Goal: Complete application form

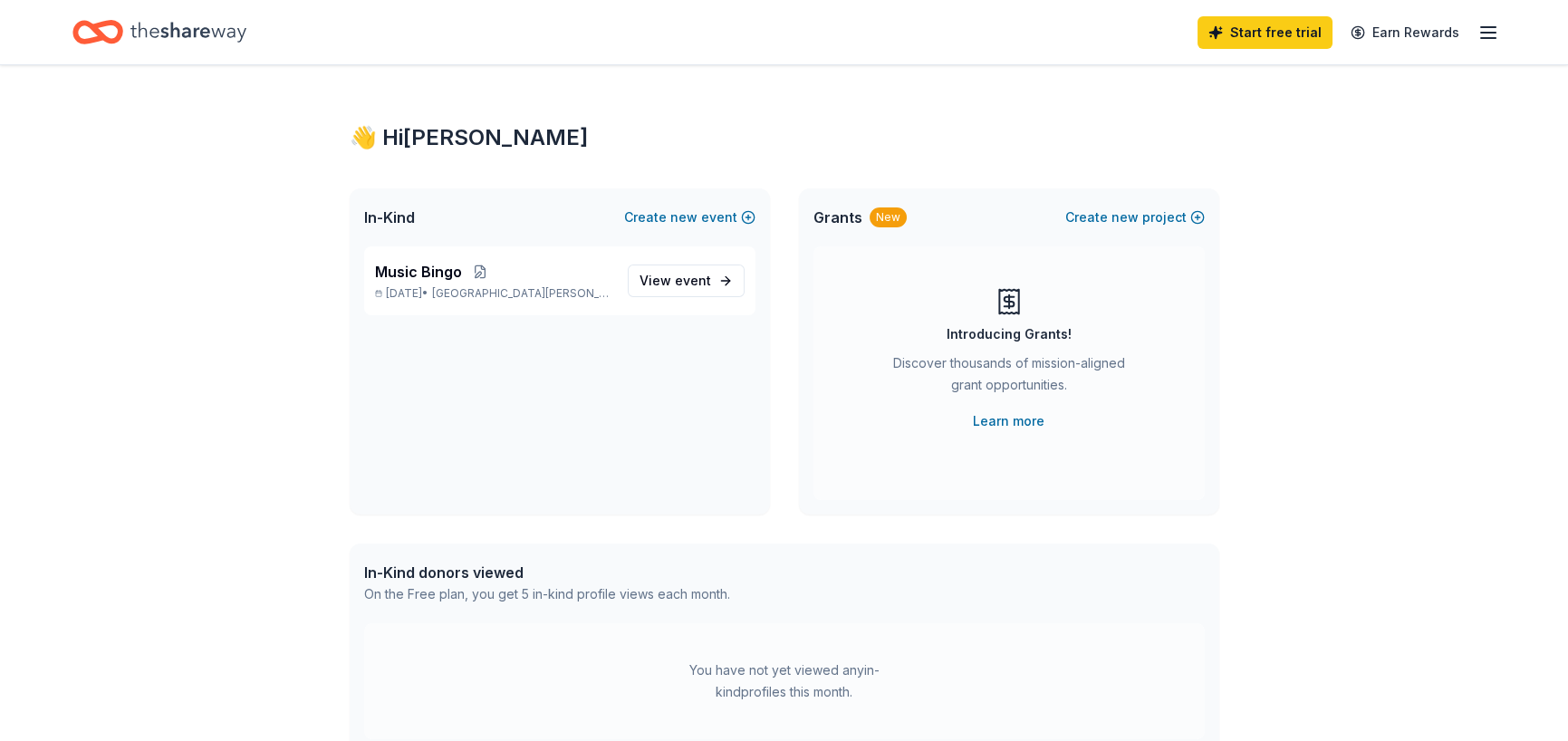
click at [693, 273] on span "event" at bounding box center [692, 281] width 37 height 16
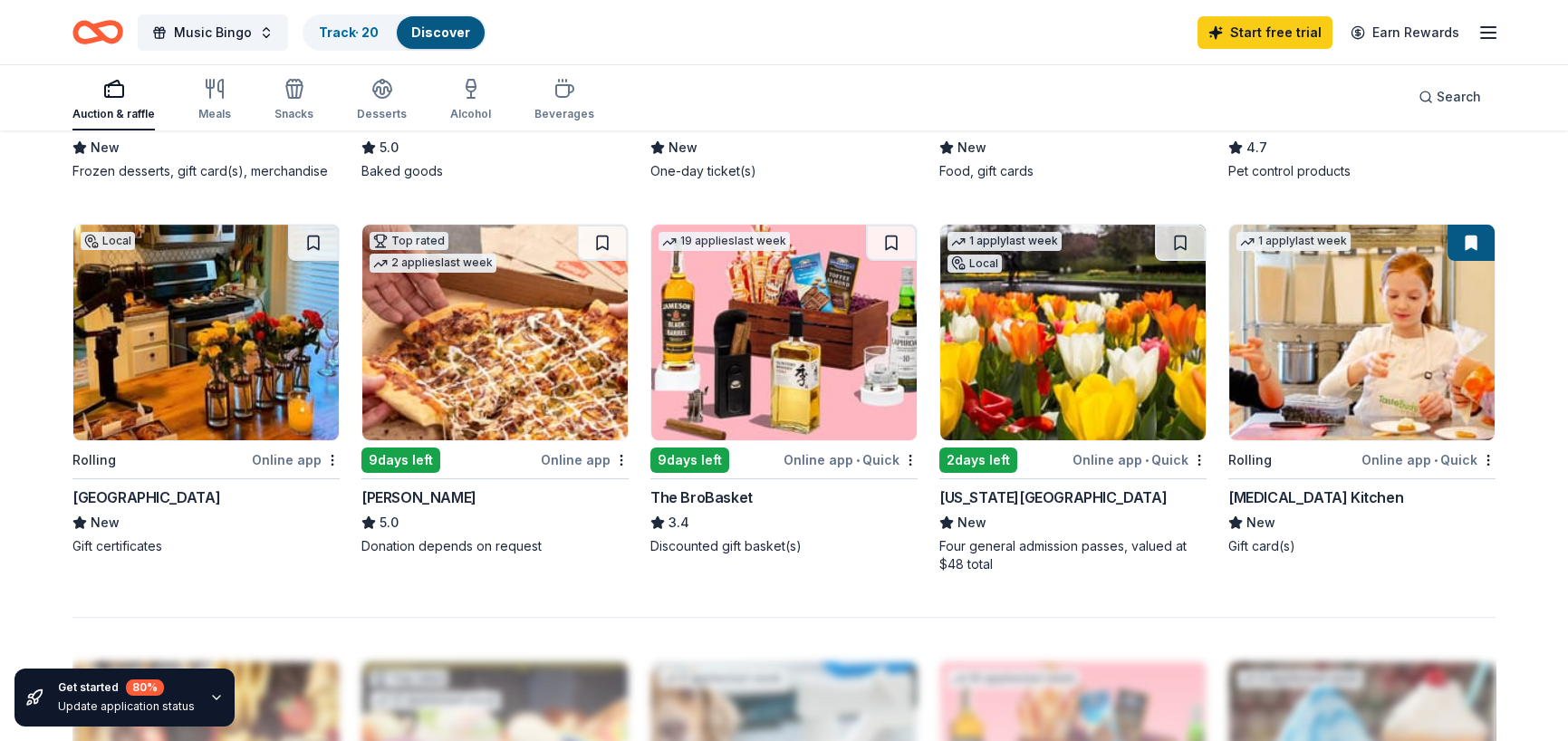
scroll to position [1268, 0]
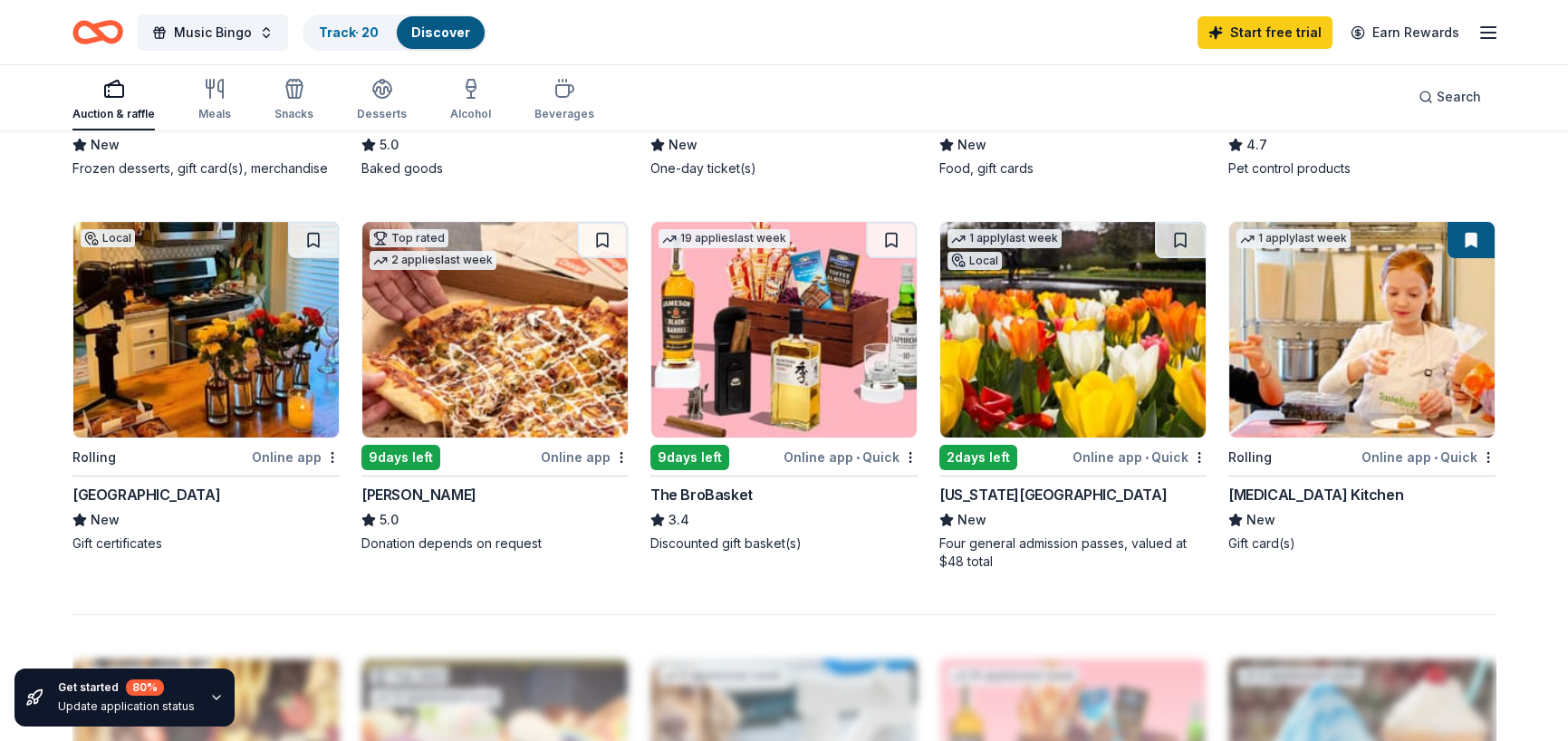
click at [694, 445] on div "9 days left" at bounding box center [690, 458] width 79 height 26
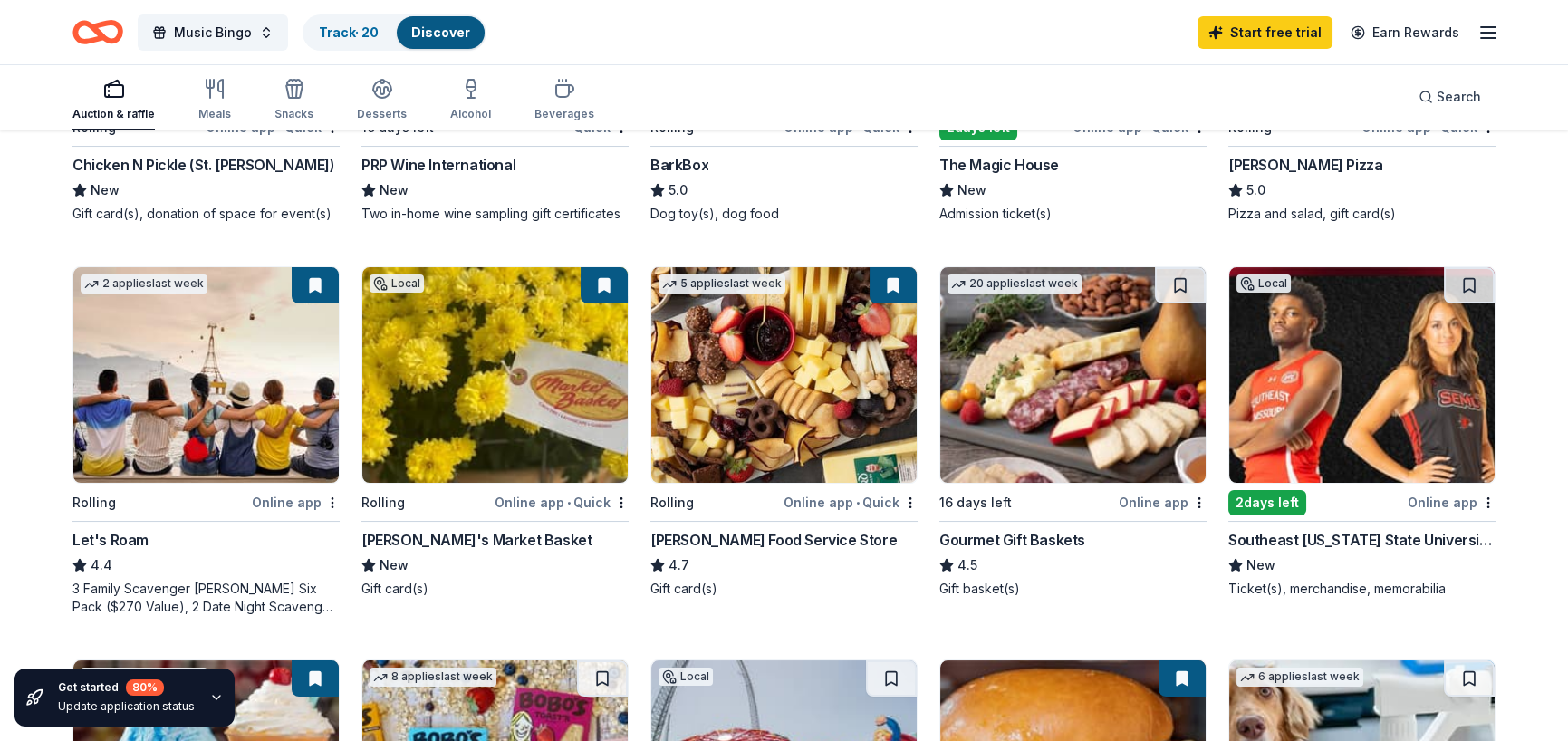
scroll to position [453, 0]
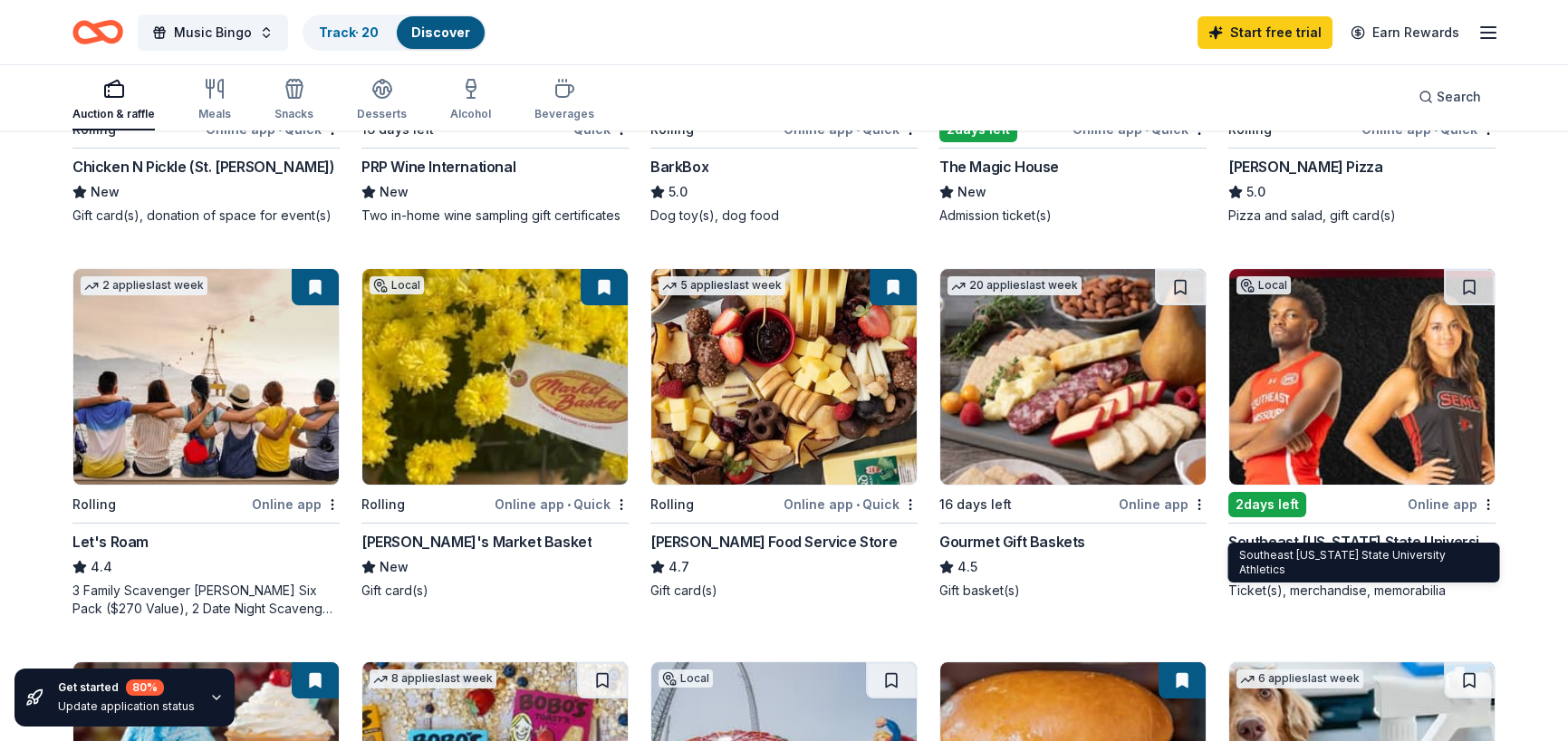
click at [1363, 531] on div "Southeast [US_STATE] State University Athletics" at bounding box center [1362, 542] width 267 height 22
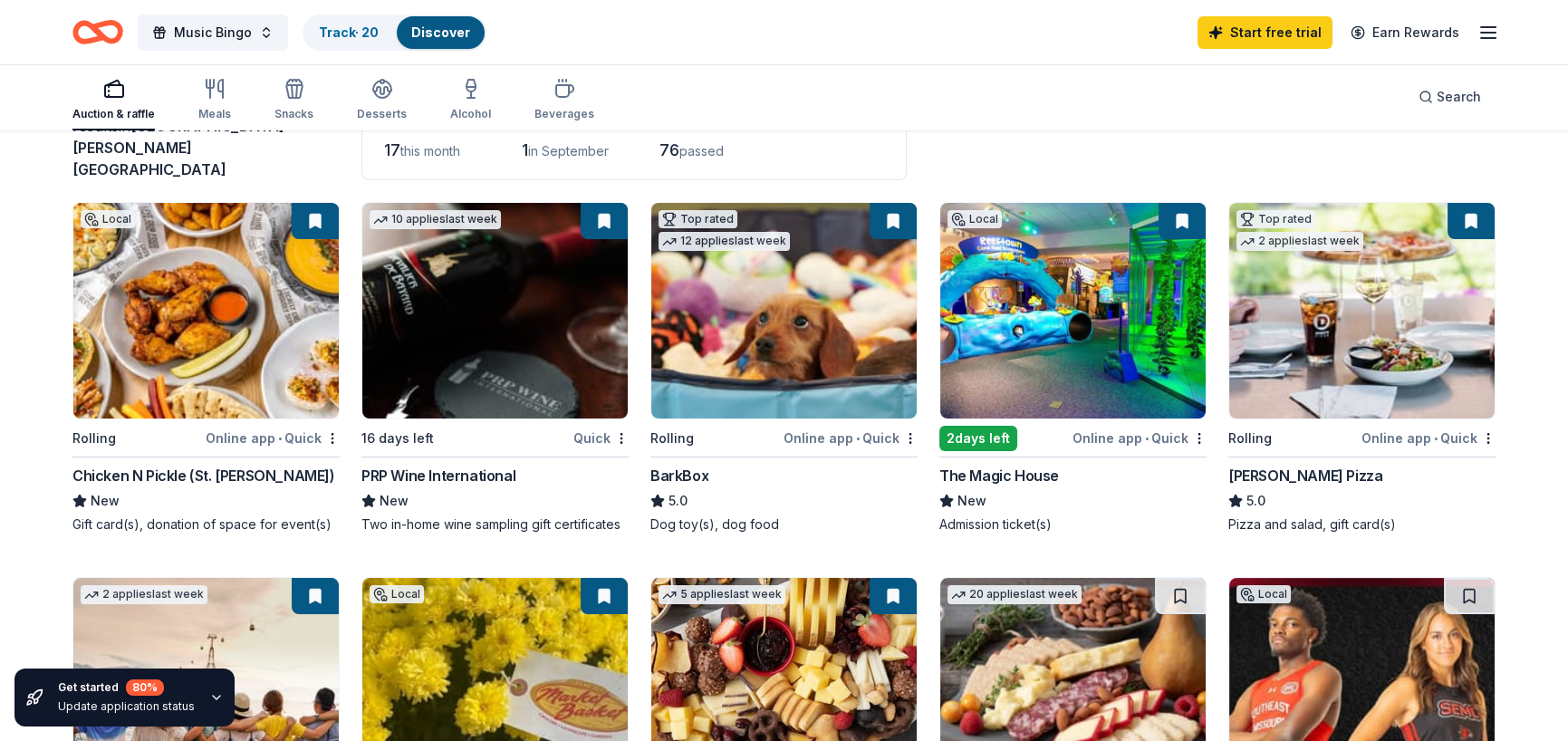
scroll to position [0, 0]
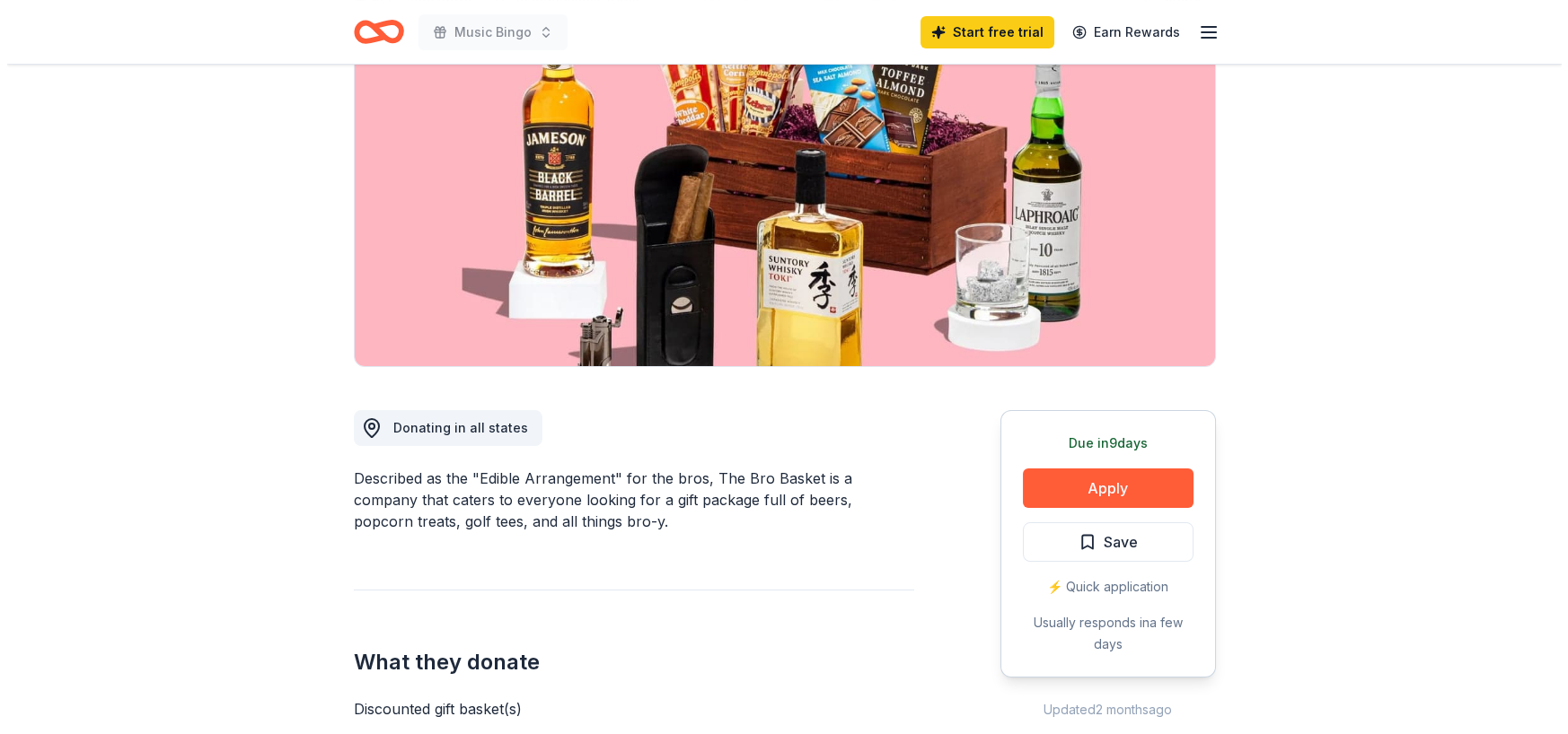
scroll to position [179, 0]
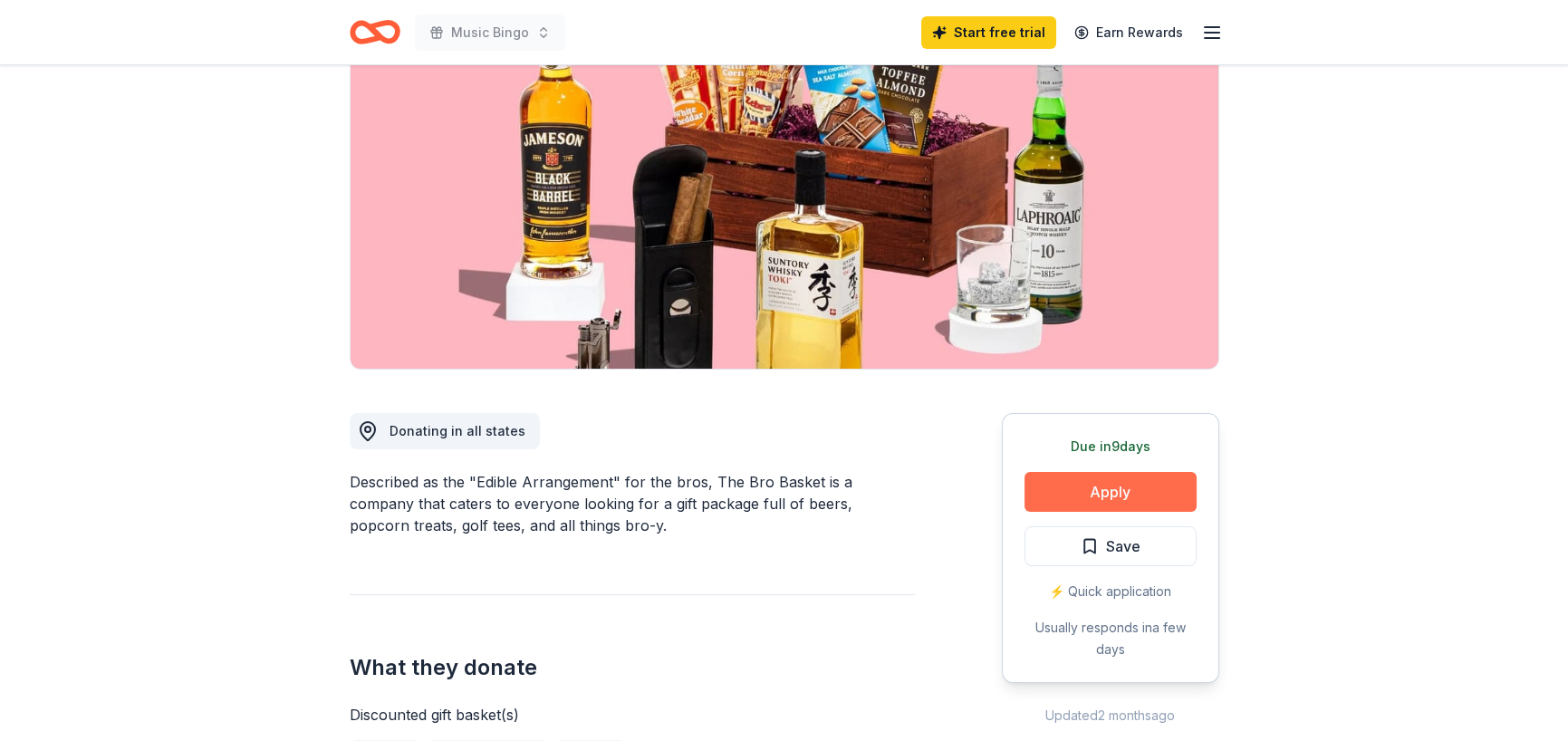
click at [1123, 499] on button "Apply" at bounding box center [1111, 492] width 172 height 40
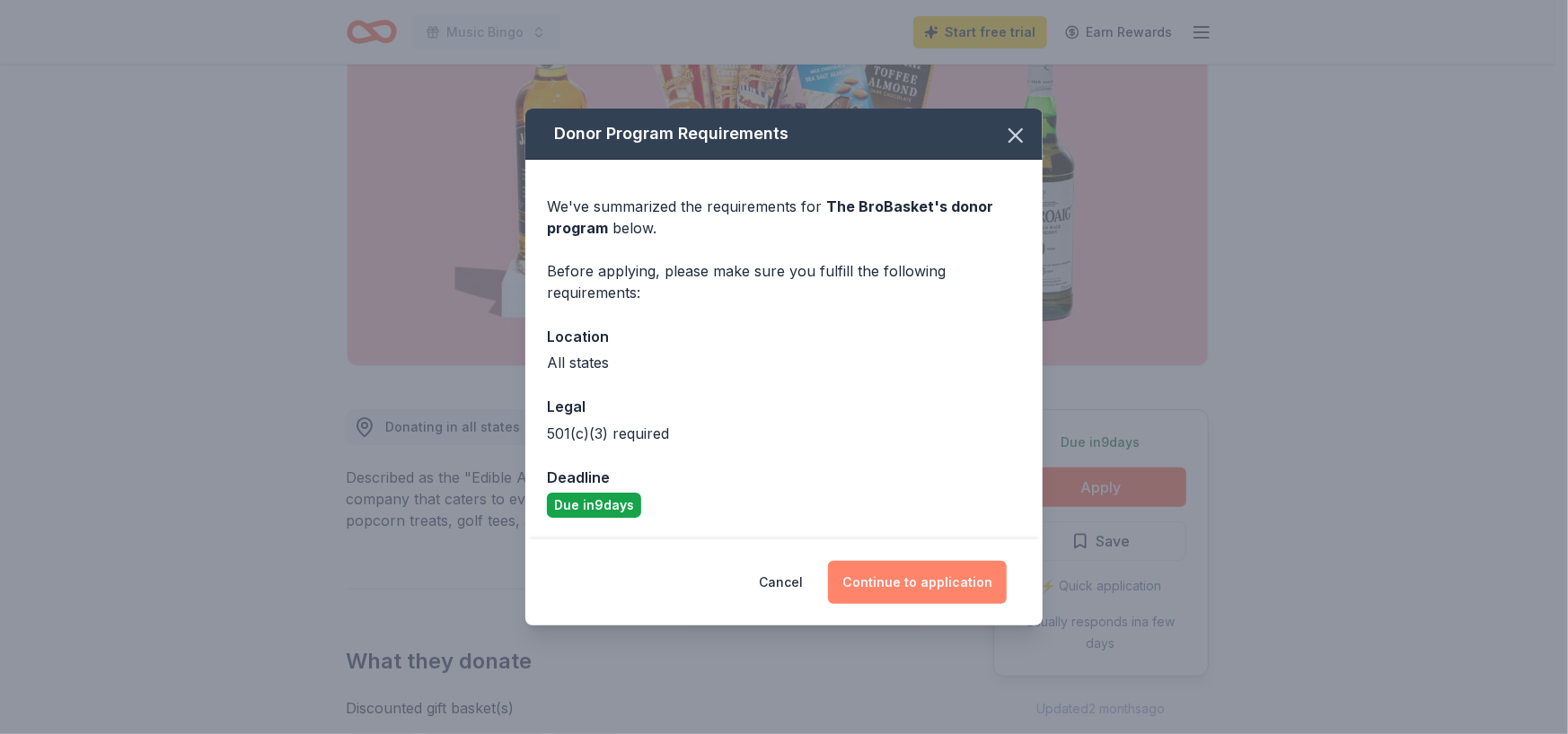
click at [901, 579] on button "Continue to application" at bounding box center [917, 582] width 178 height 43
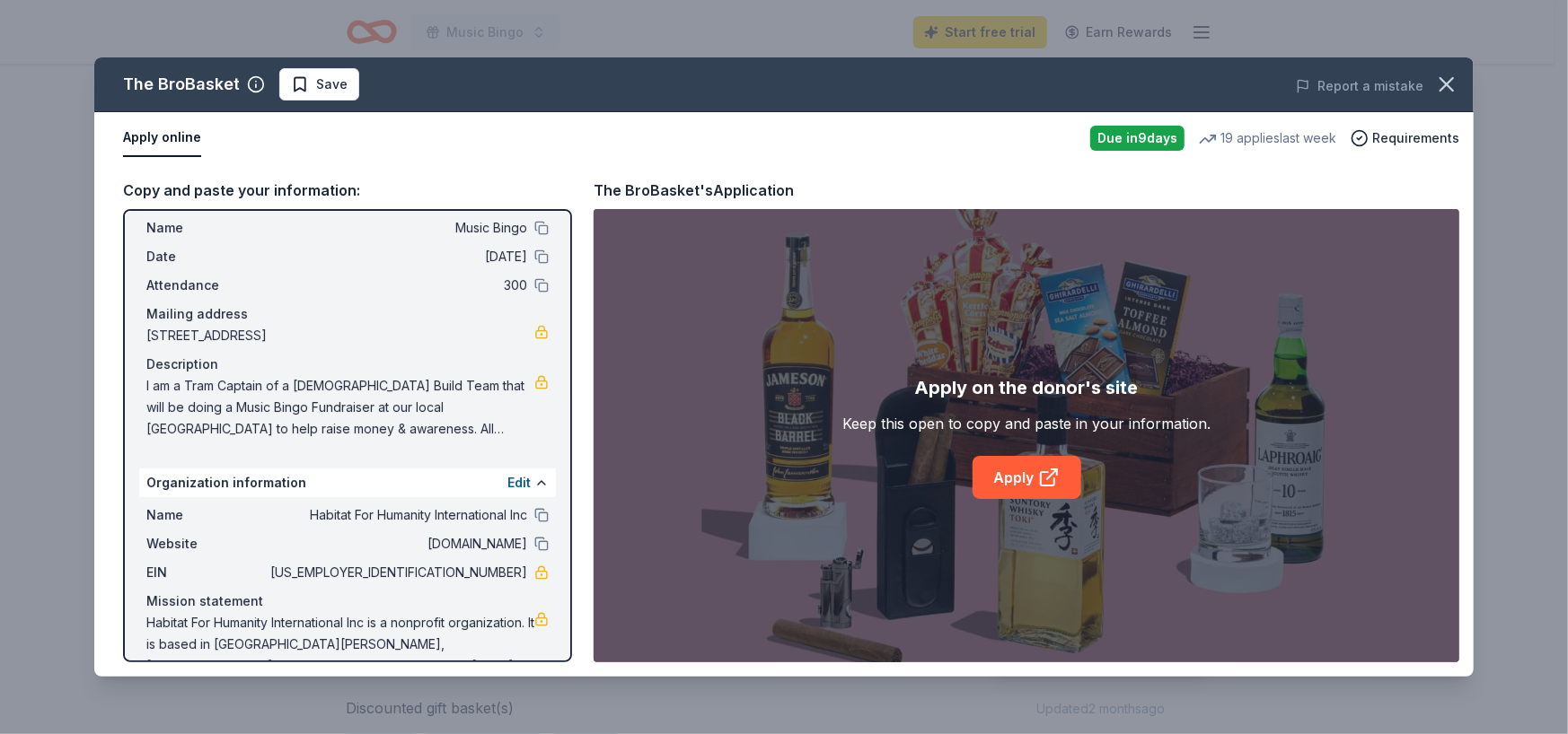
scroll to position [80, 0]
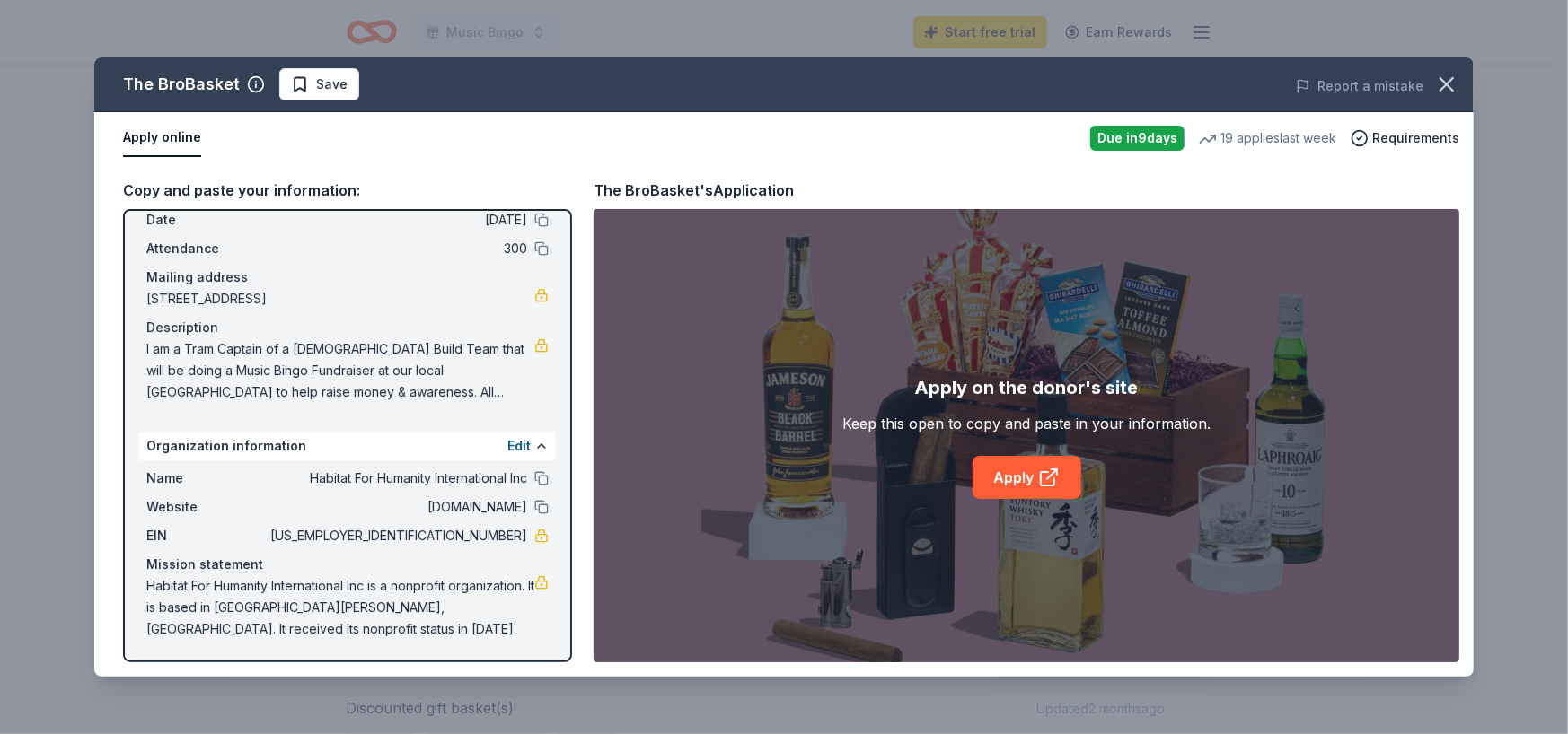
click at [199, 348] on span "I am a Tram Captain of a Female Build Team that will be doing a Music Bingo Fun…" at bounding box center [340, 370] width 388 height 65
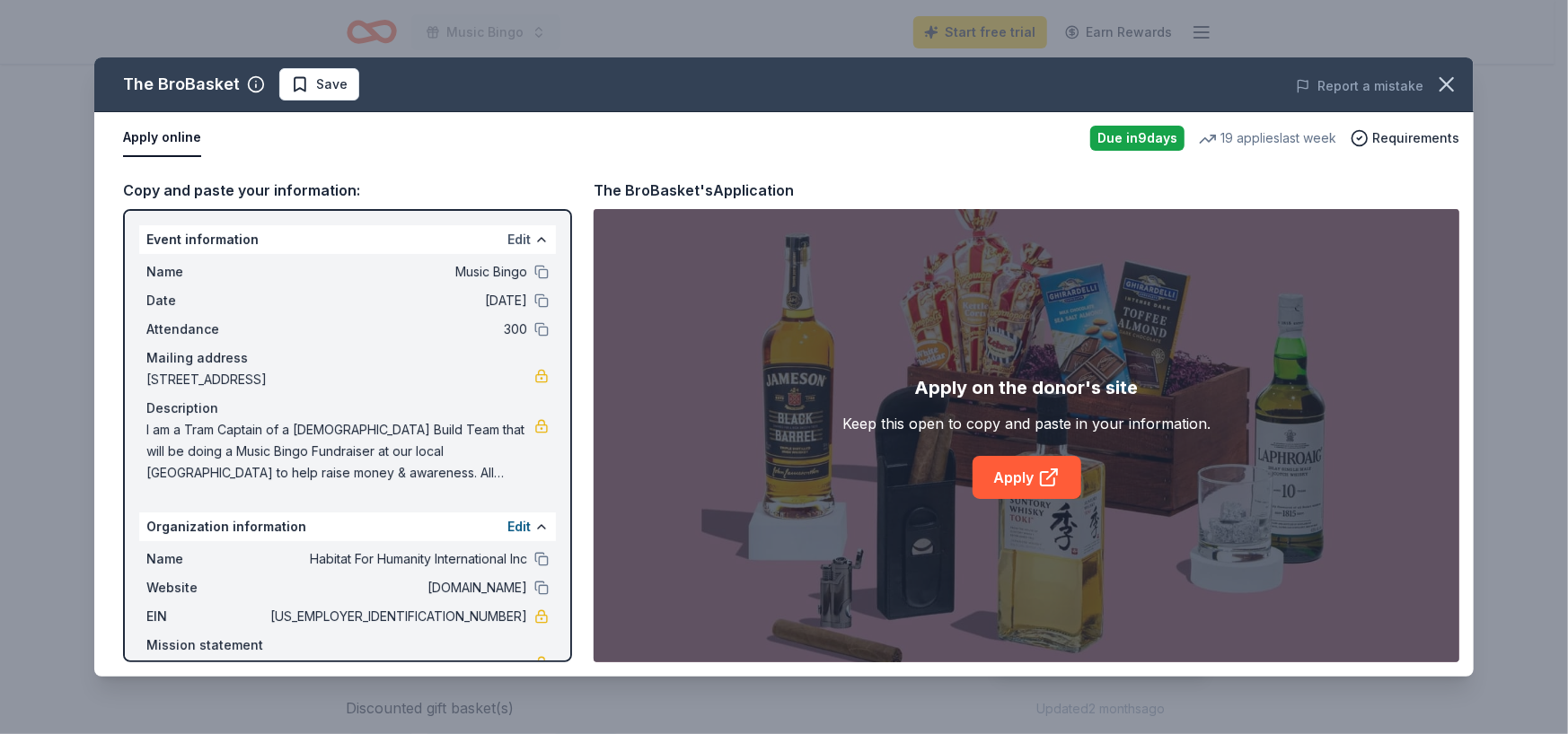
click at [509, 236] on button "Edit" at bounding box center [519, 239] width 24 height 22
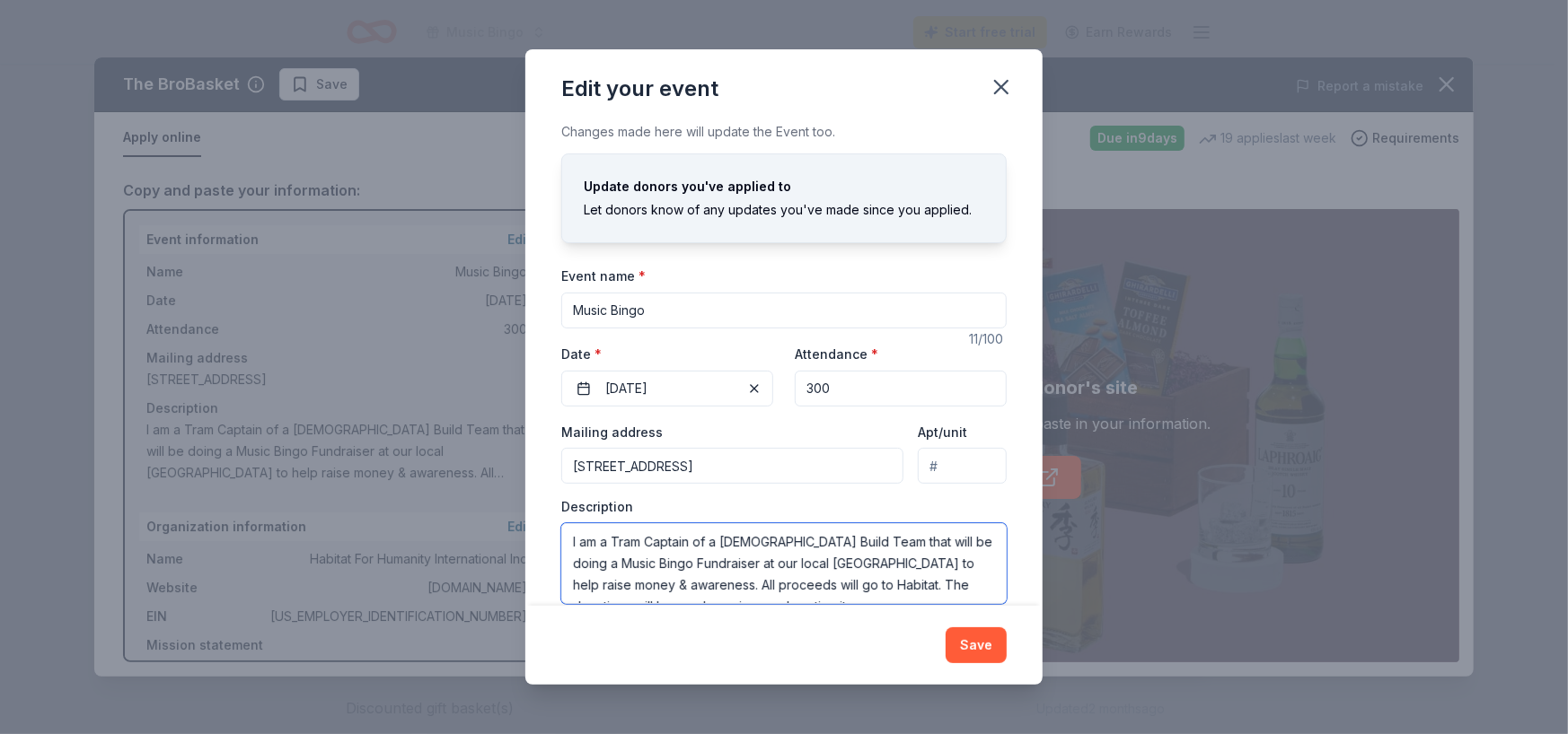
click at [622, 540] on textarea "I am a Tram Captain of a Female Build Team that will be doing a Music Bingo Fun…" at bounding box center [784, 563] width 445 height 80
type textarea "I am a Team Captain of a Female Build Team that will be doing a Music Bingo Fun…"
click at [977, 654] on button "Save" at bounding box center [976, 645] width 61 height 36
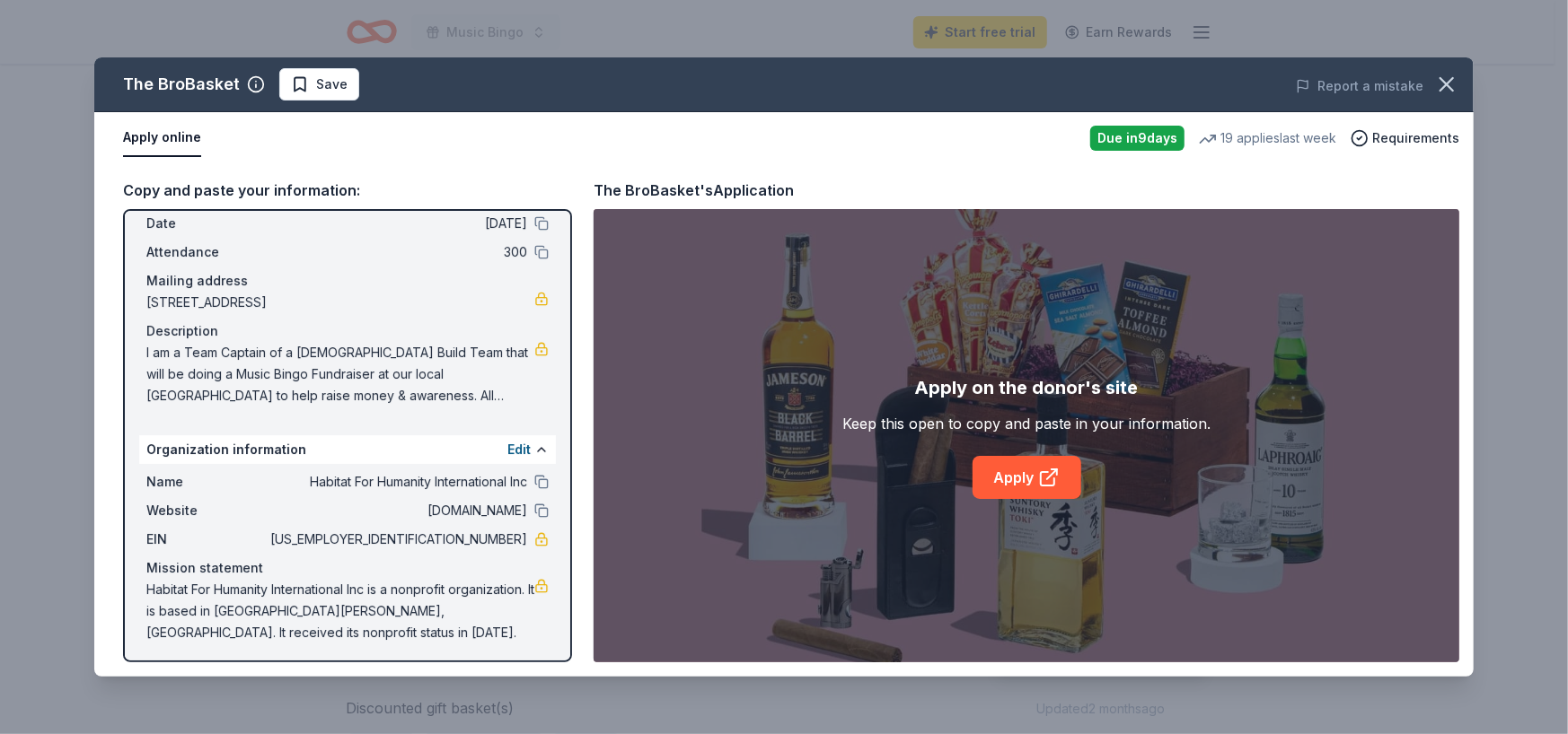
scroll to position [80, 0]
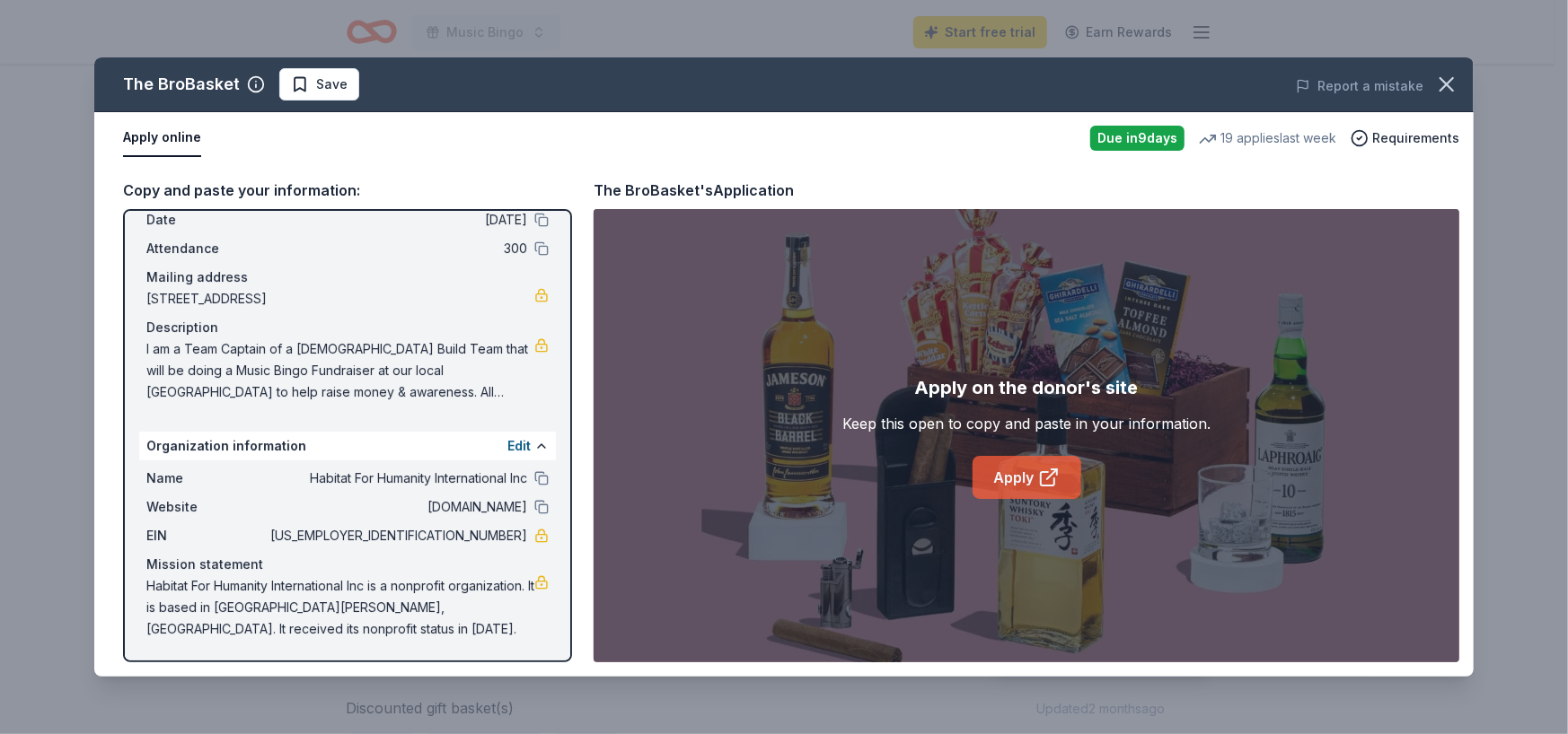
click at [1033, 481] on link "Apply" at bounding box center [1027, 477] width 109 height 43
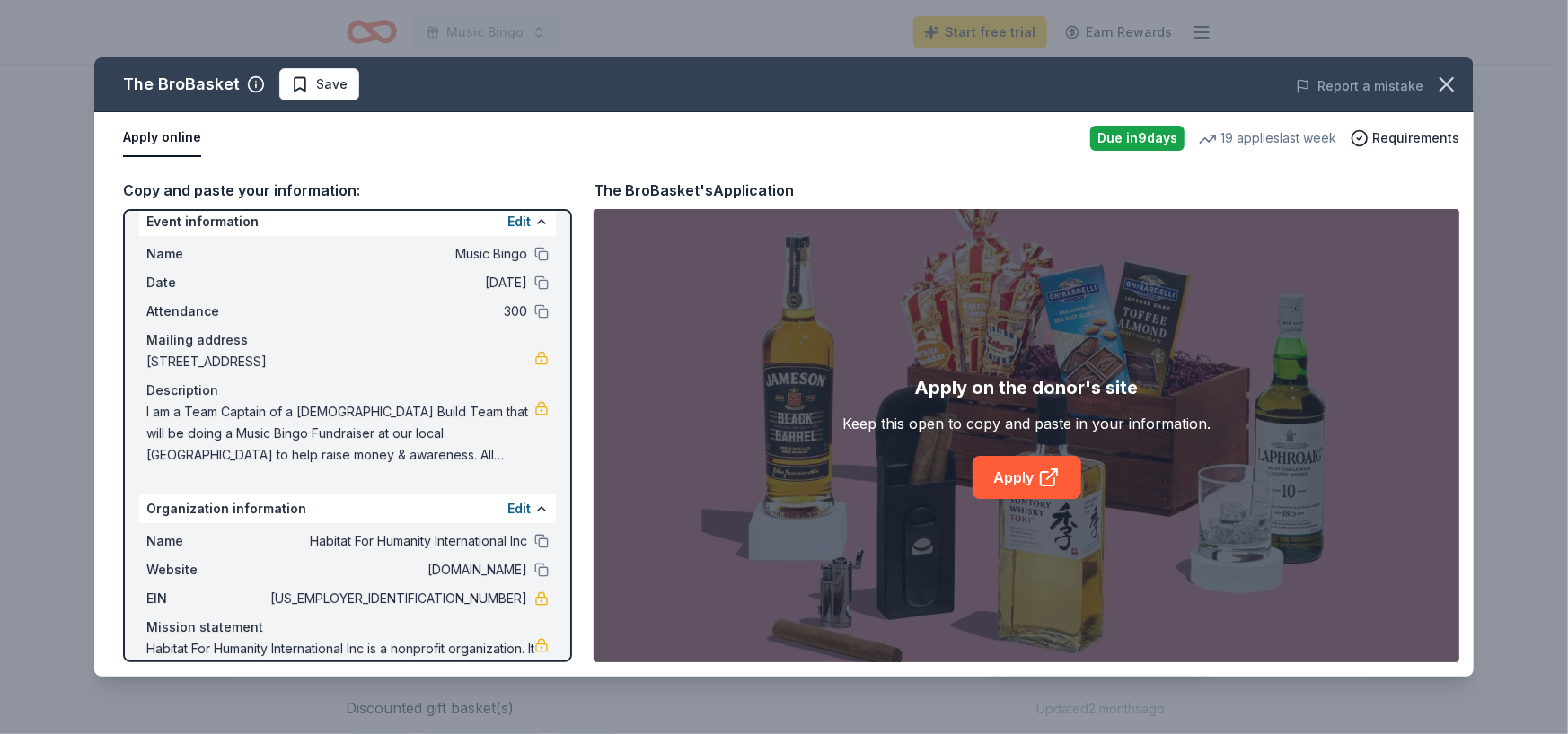
scroll to position [0, 0]
